Goal: Task Accomplishment & Management: Manage account settings

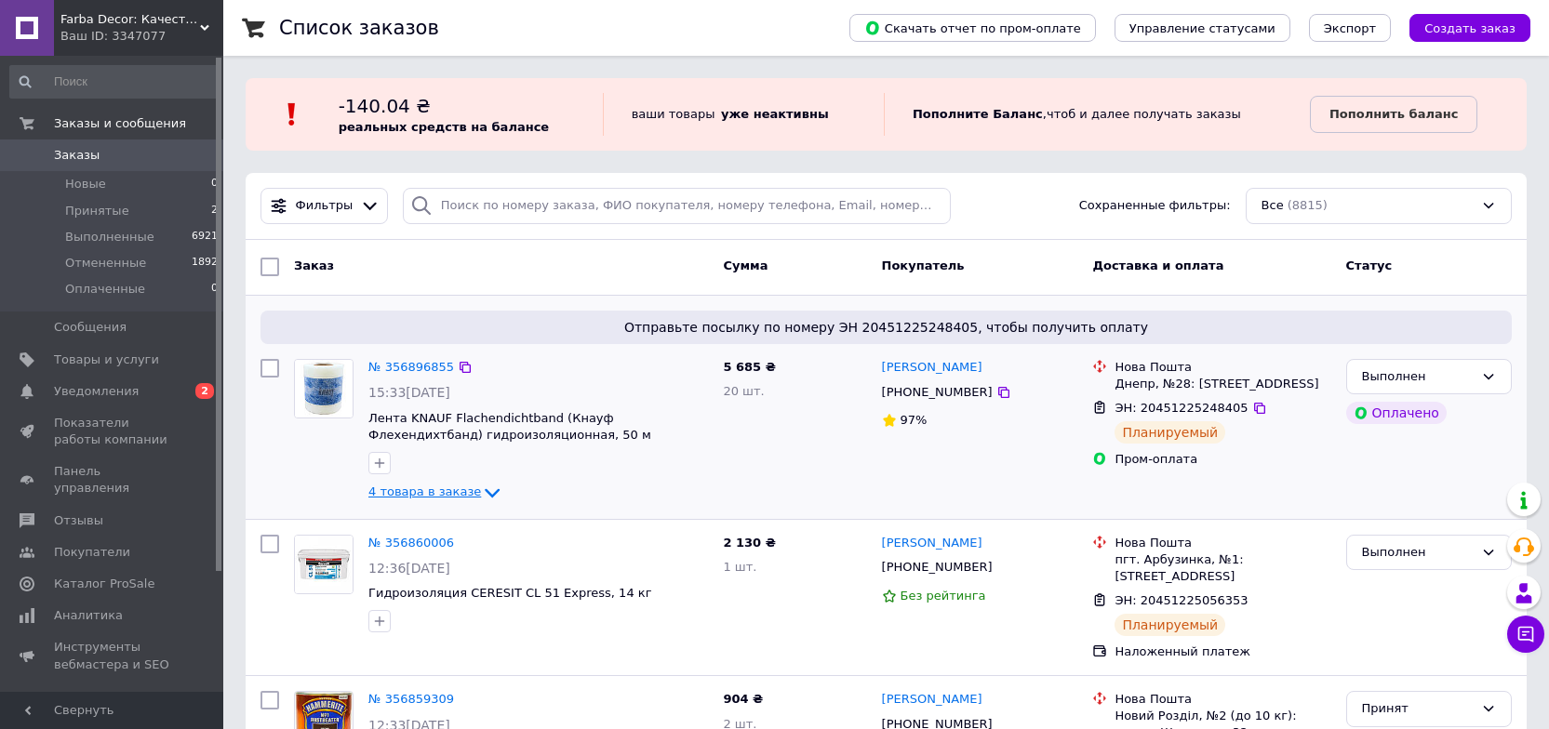
click at [399, 486] on span "4 товара в заказе" at bounding box center [424, 492] width 113 height 14
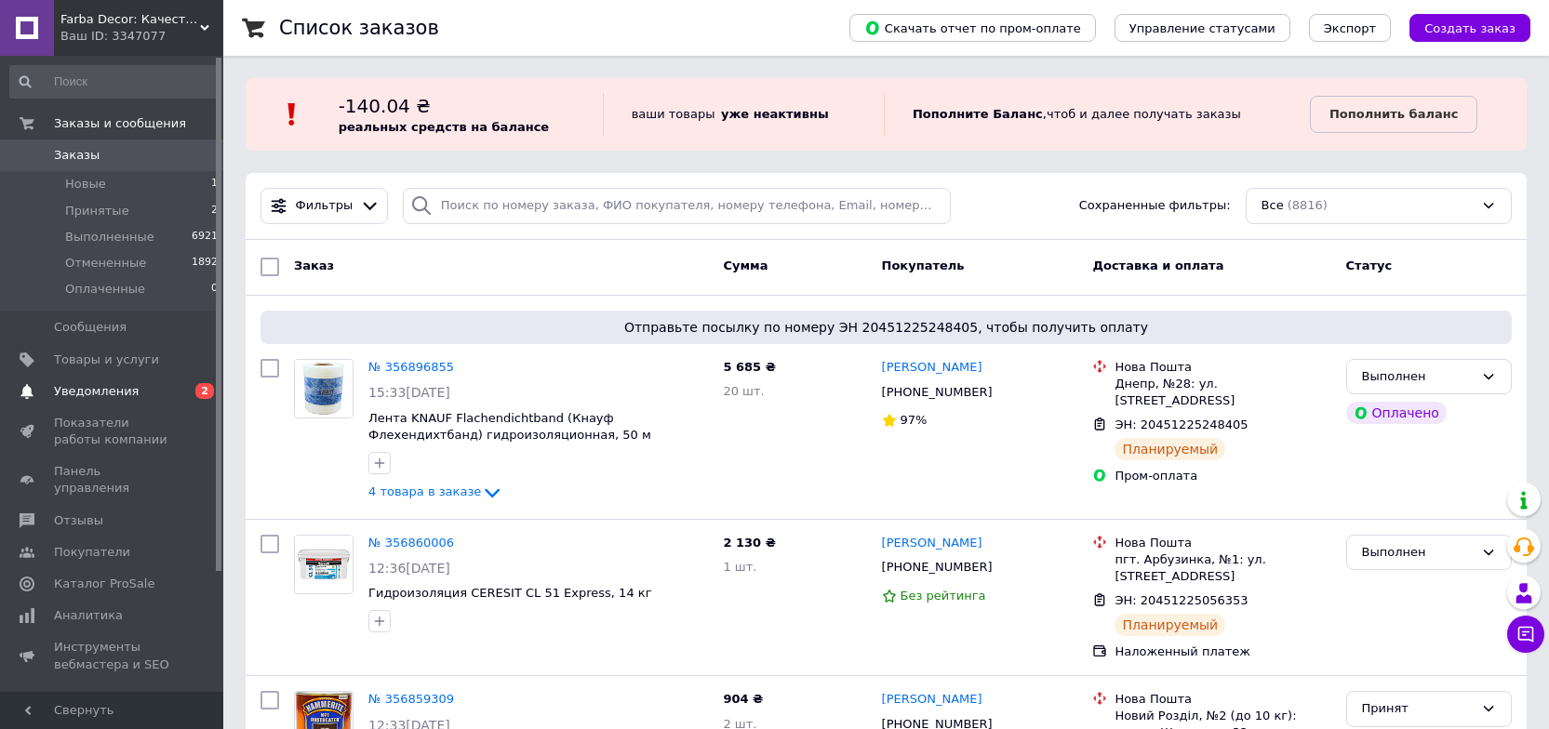
click at [133, 377] on link "Уведомления 0 2" at bounding box center [114, 392] width 229 height 32
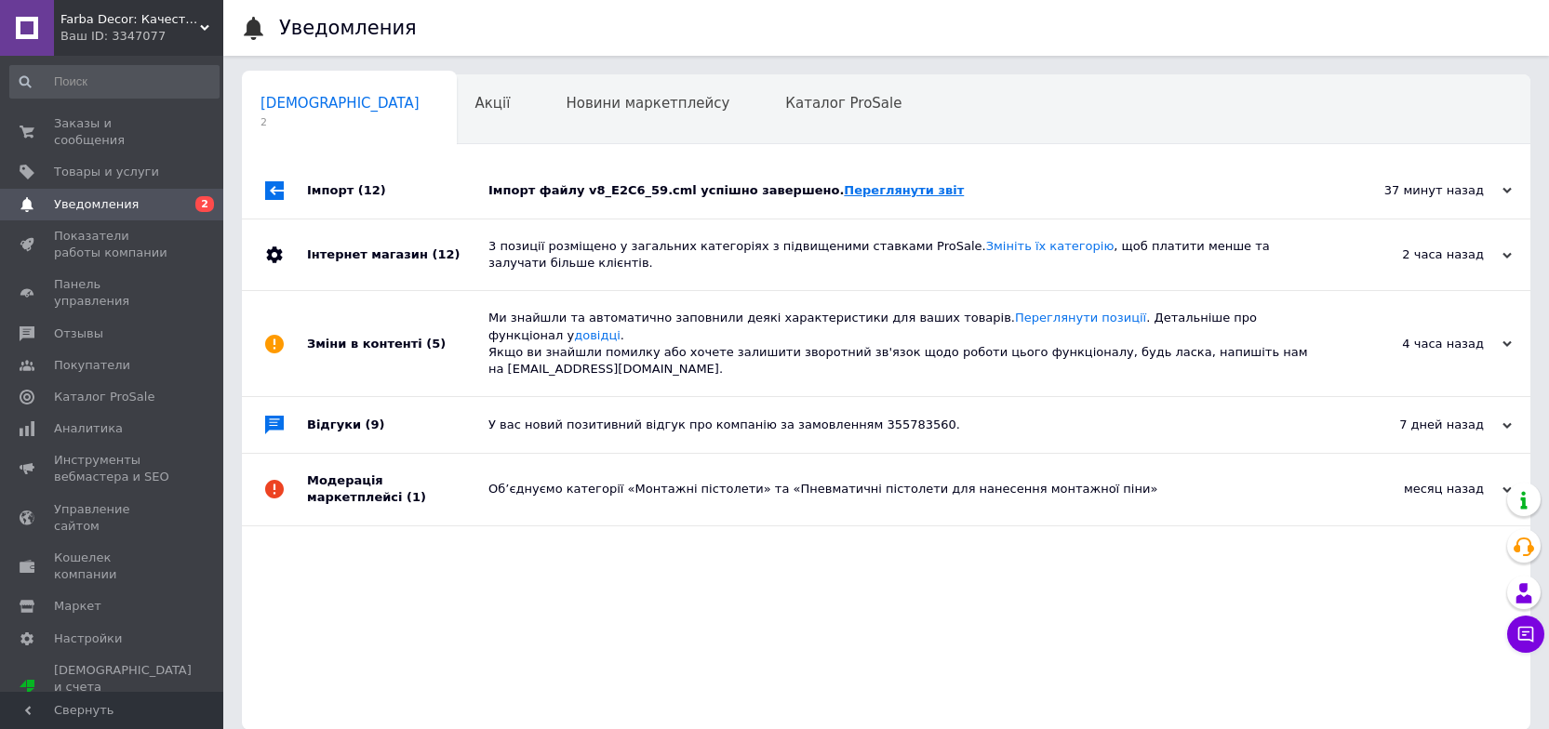
click at [818, 198] on div "Імпорт файлу v8_E2C6_59.cml успішно завершено. Переглянути звіт" at bounding box center [906, 190] width 837 height 17
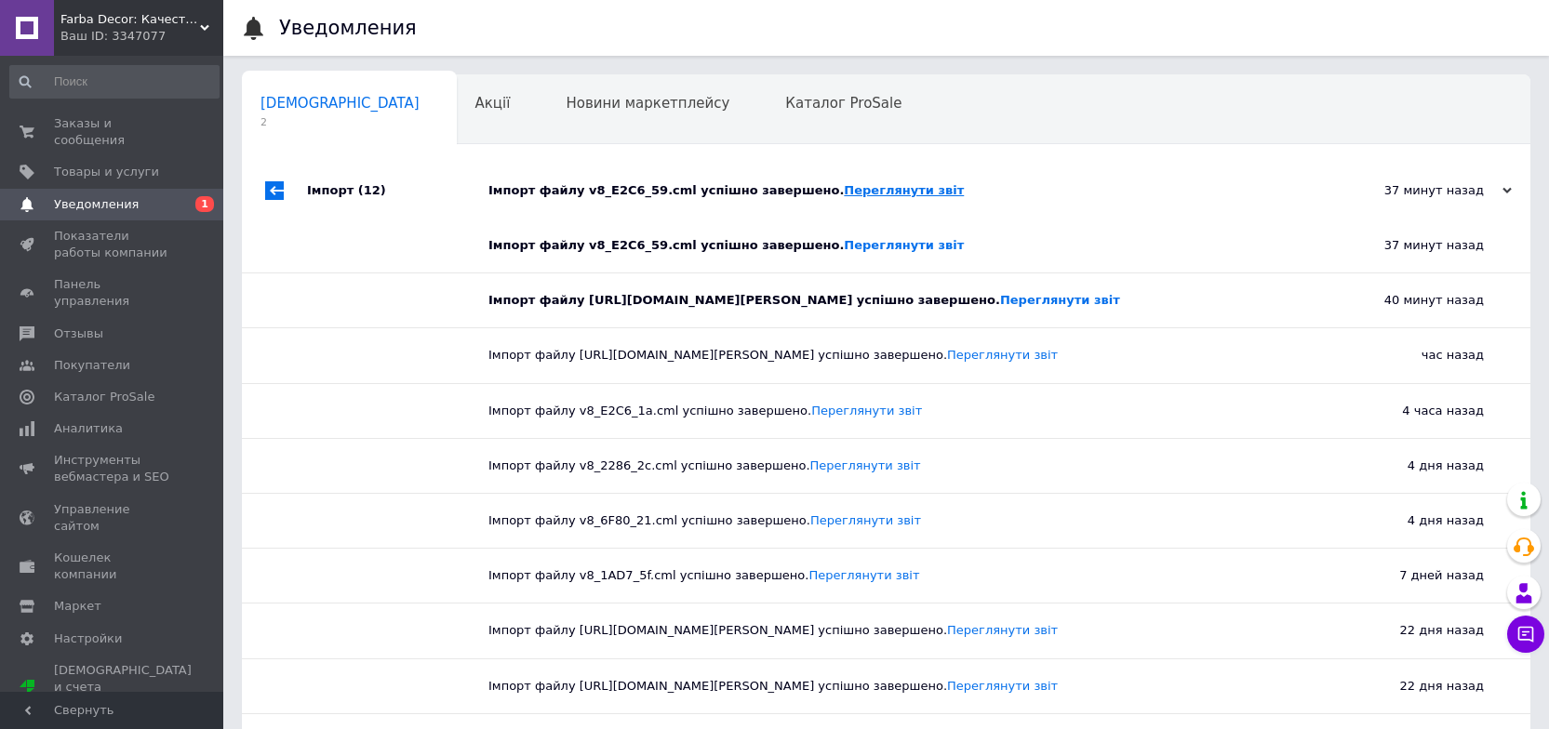
click at [844, 191] on link "Переглянути звіт" at bounding box center [904, 190] width 120 height 14
